Goal: Navigation & Orientation: Find specific page/section

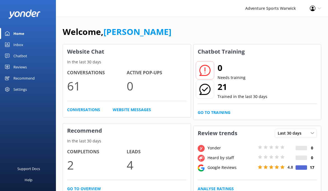
click at [18, 65] on div "Reviews" at bounding box center [19, 67] width 13 height 11
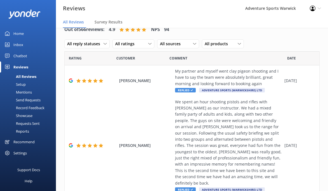
click at [21, 34] on div "Home" at bounding box center [18, 33] width 10 height 11
